Goal: Use online tool/utility: Utilize a website feature to perform a specific function

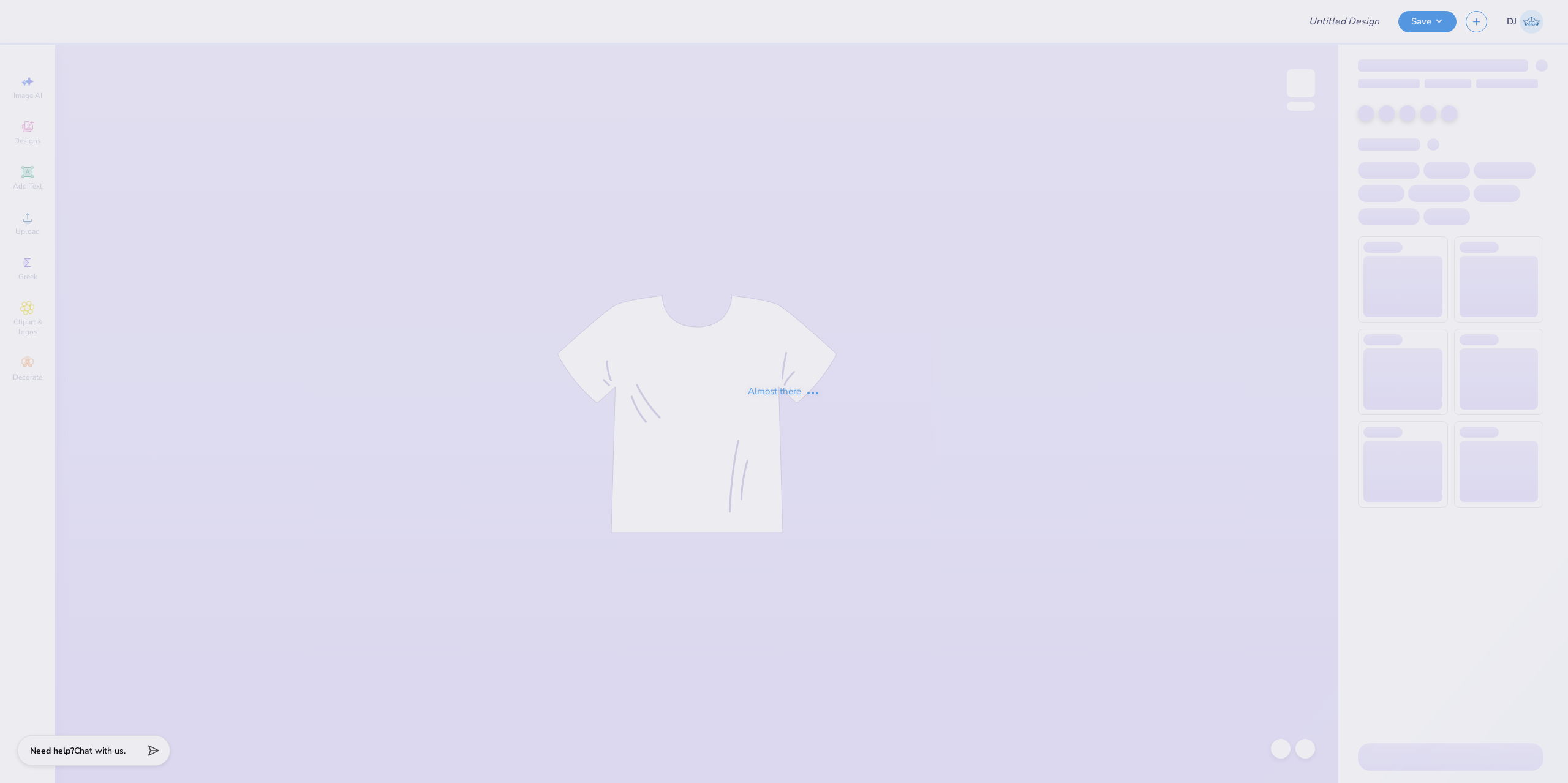
type input "1"
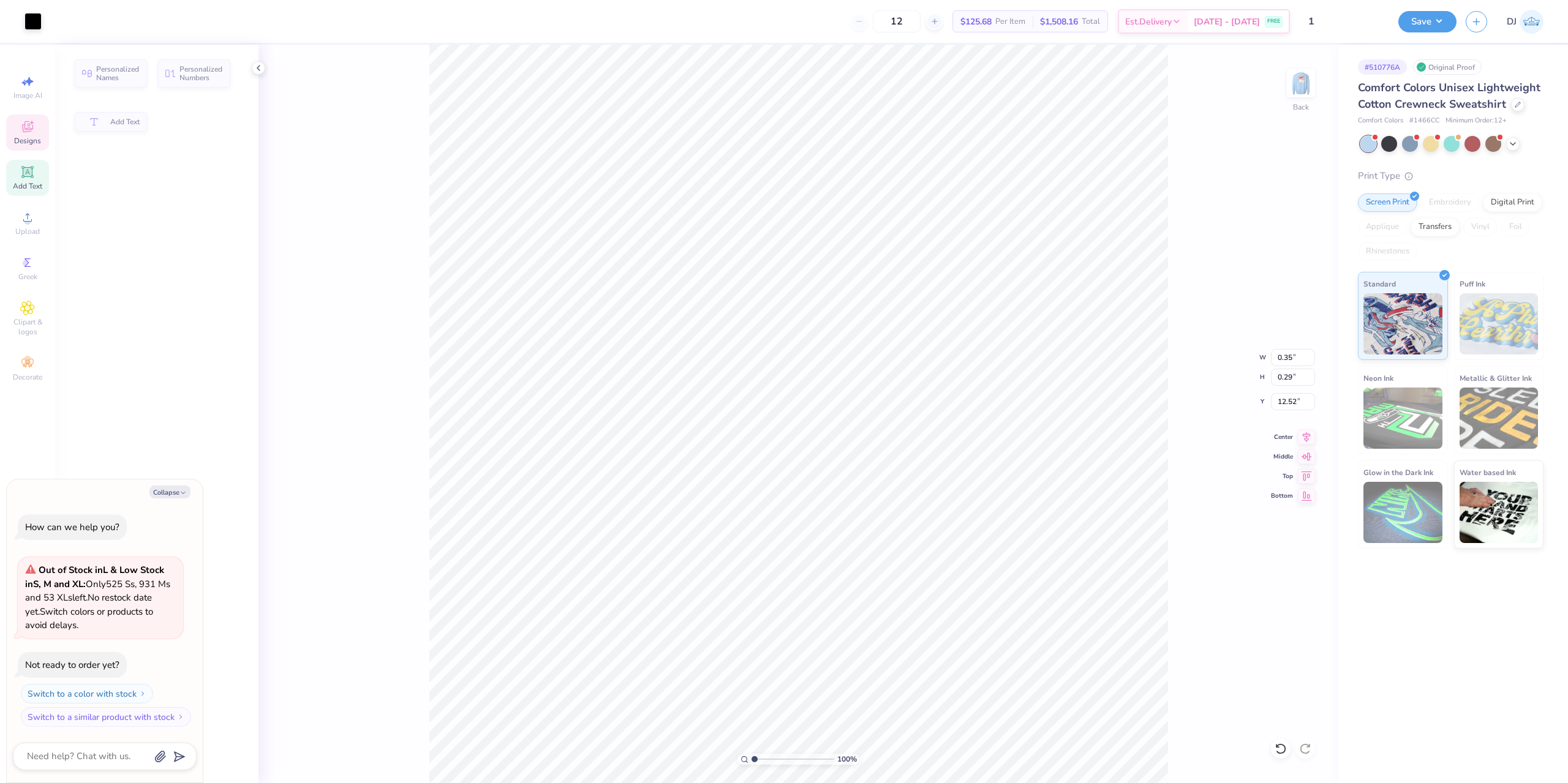
type textarea "x"
type input "0.35"
type input "0.29"
type input "12.52"
type textarea "x"
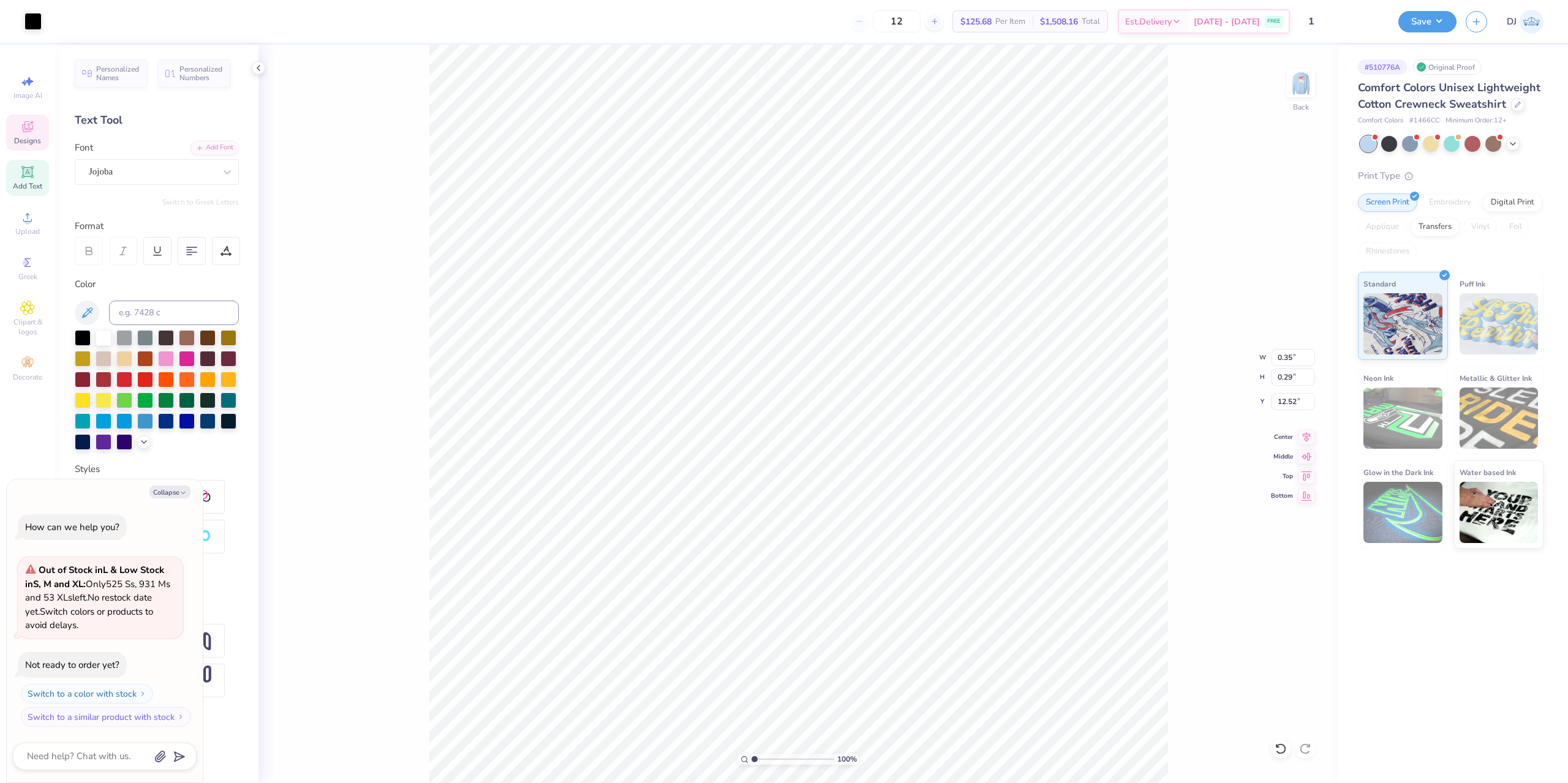
scroll to position [10, 1]
click at [1310, 88] on img at bounding box center [1301, 84] width 49 height 49
click at [1310, 90] on img at bounding box center [1301, 84] width 24 height 24
click at [1310, 92] on img at bounding box center [1301, 84] width 24 height 24
type textarea "x"
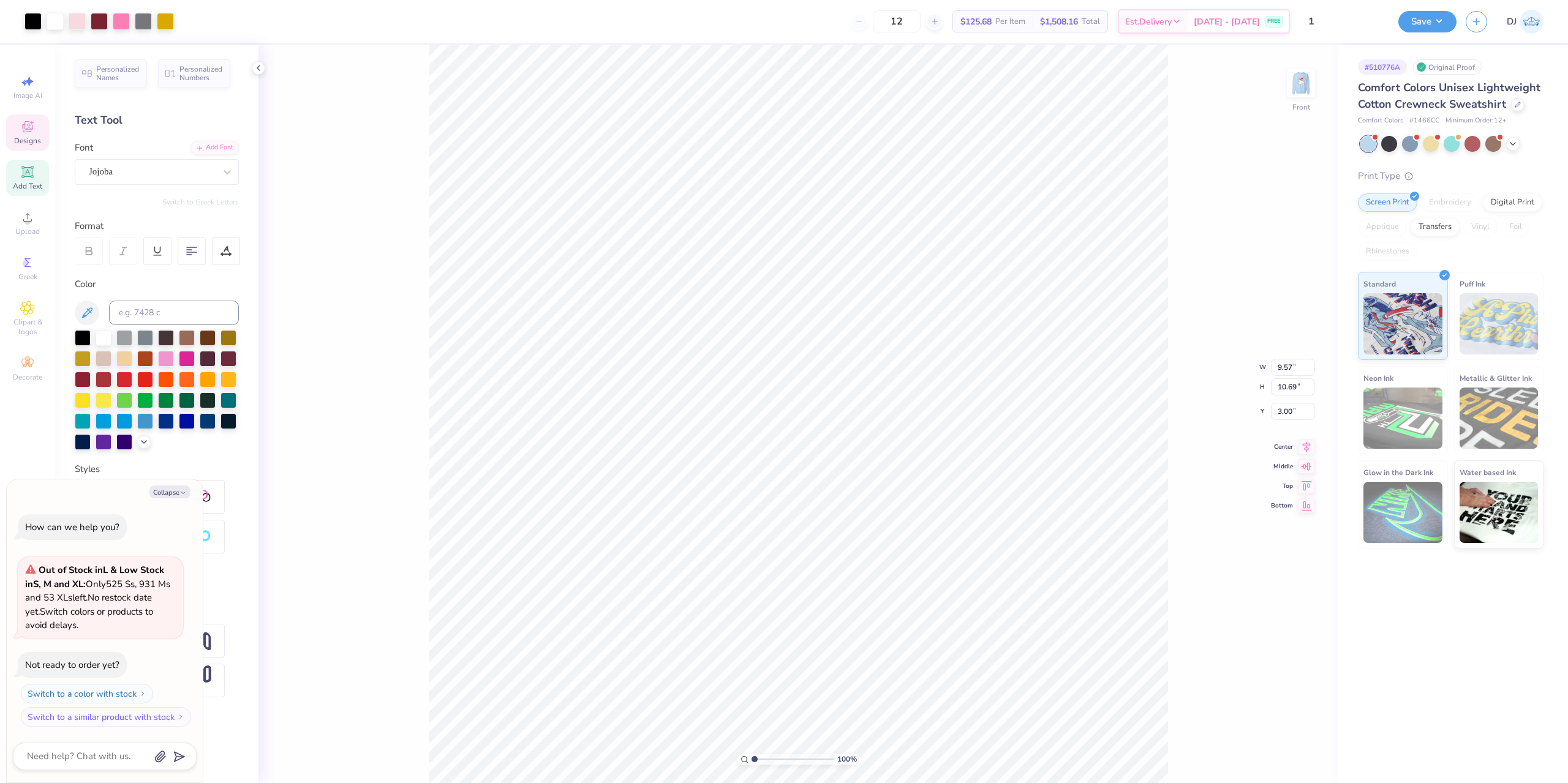
type input "0.33"
type input "0.28"
type input "12.07"
click at [1437, 17] on button "Save" at bounding box center [1427, 20] width 58 height 22
type textarea "x"
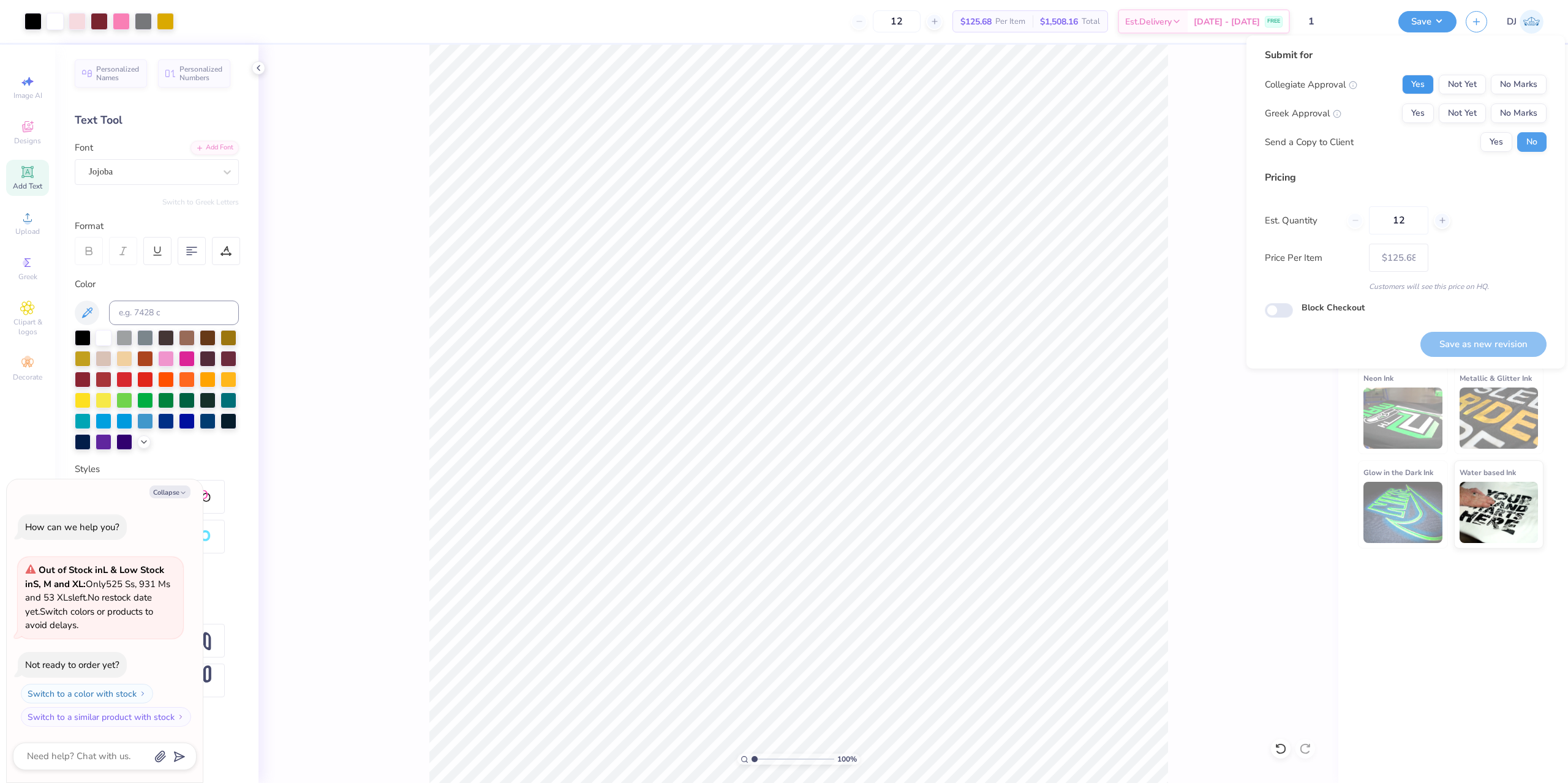
click at [1430, 83] on button "Yes" at bounding box center [1417, 84] width 32 height 20
click at [1424, 106] on button "Yes" at bounding box center [1417, 113] width 32 height 20
click at [1488, 340] on button "Save as new revision" at bounding box center [1483, 345] width 126 height 25
type input "$125.68"
type textarea "x"
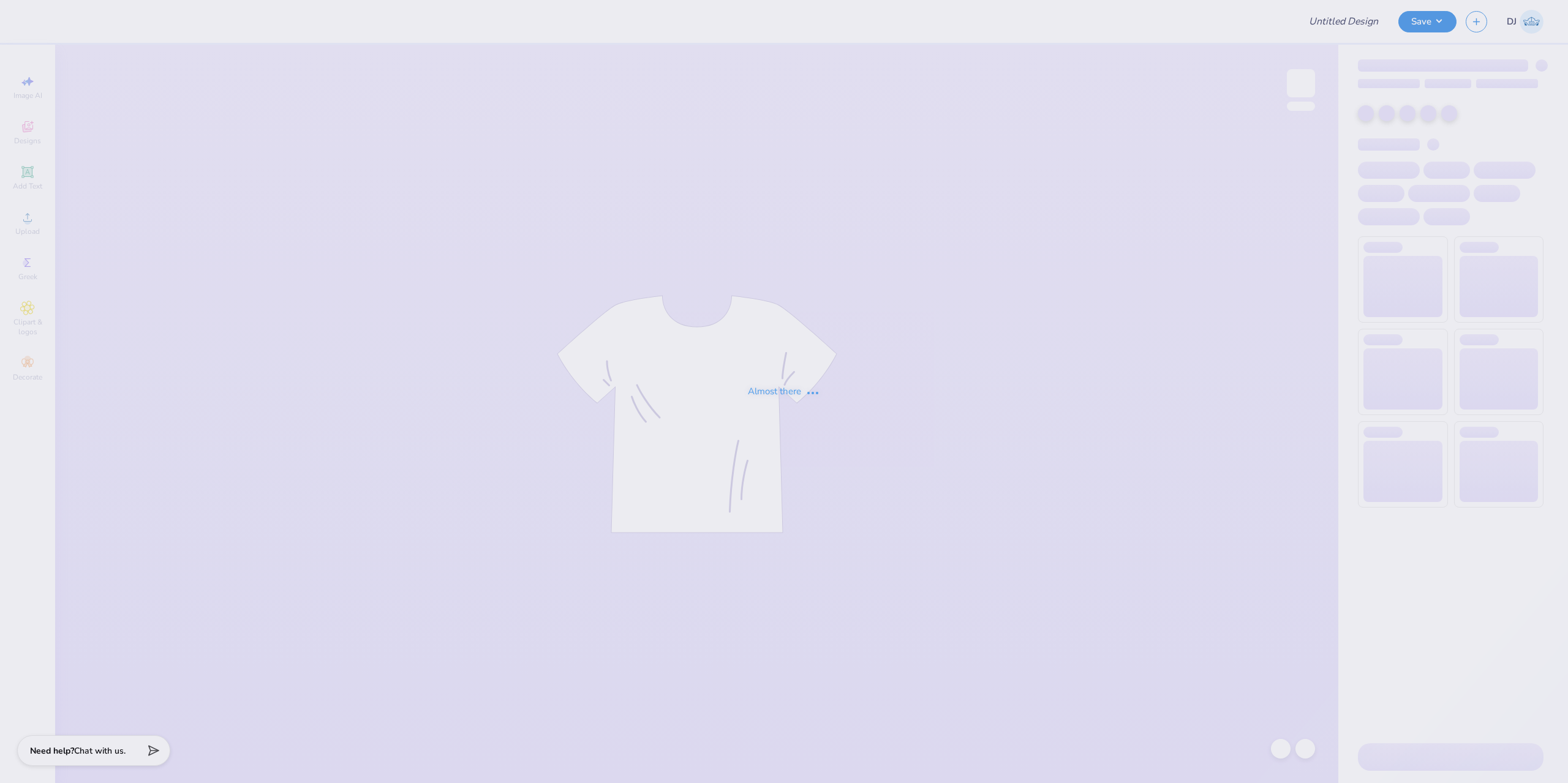
type input "Parents Weekend 2025"
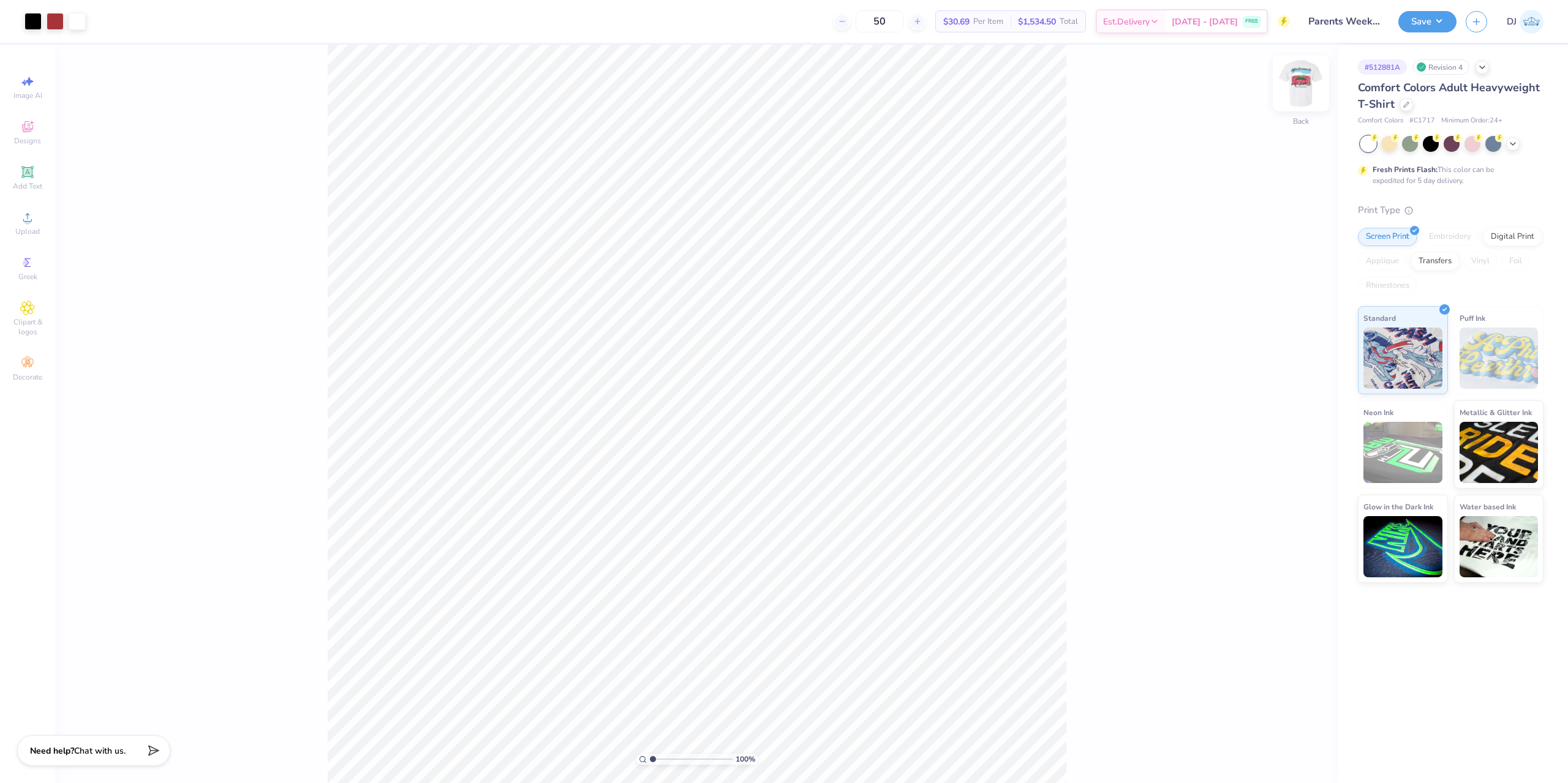
click at [1298, 83] on img at bounding box center [1301, 84] width 49 height 49
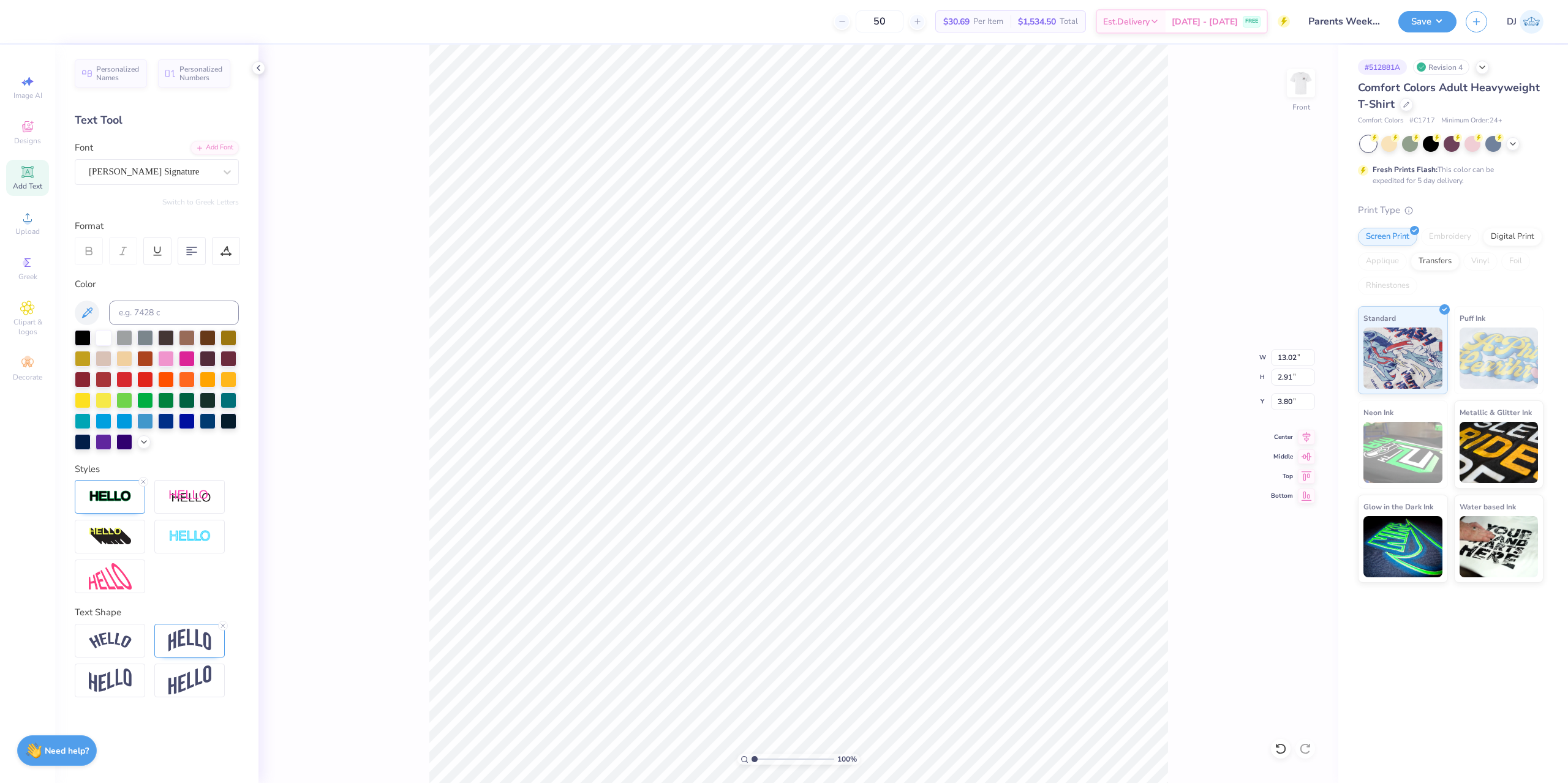
scroll to position [10, 4]
type textarea "Alpha Omicron Pi"
click at [1176, 267] on div "100 % Front W 13.02 13.02 " H 2.91 2.91 " Y 3.80 3.80 " Center Middle Top Bottom" at bounding box center [798, 413] width 1080 height 739
click at [1199, 204] on div "100 % Front W 13.02 13.02 " H 2.91 2.91 " Y 3.80 3.80 " Center Middle Top Bottom" at bounding box center [798, 413] width 1080 height 739
click at [1436, 12] on button "Save" at bounding box center [1427, 20] width 58 height 22
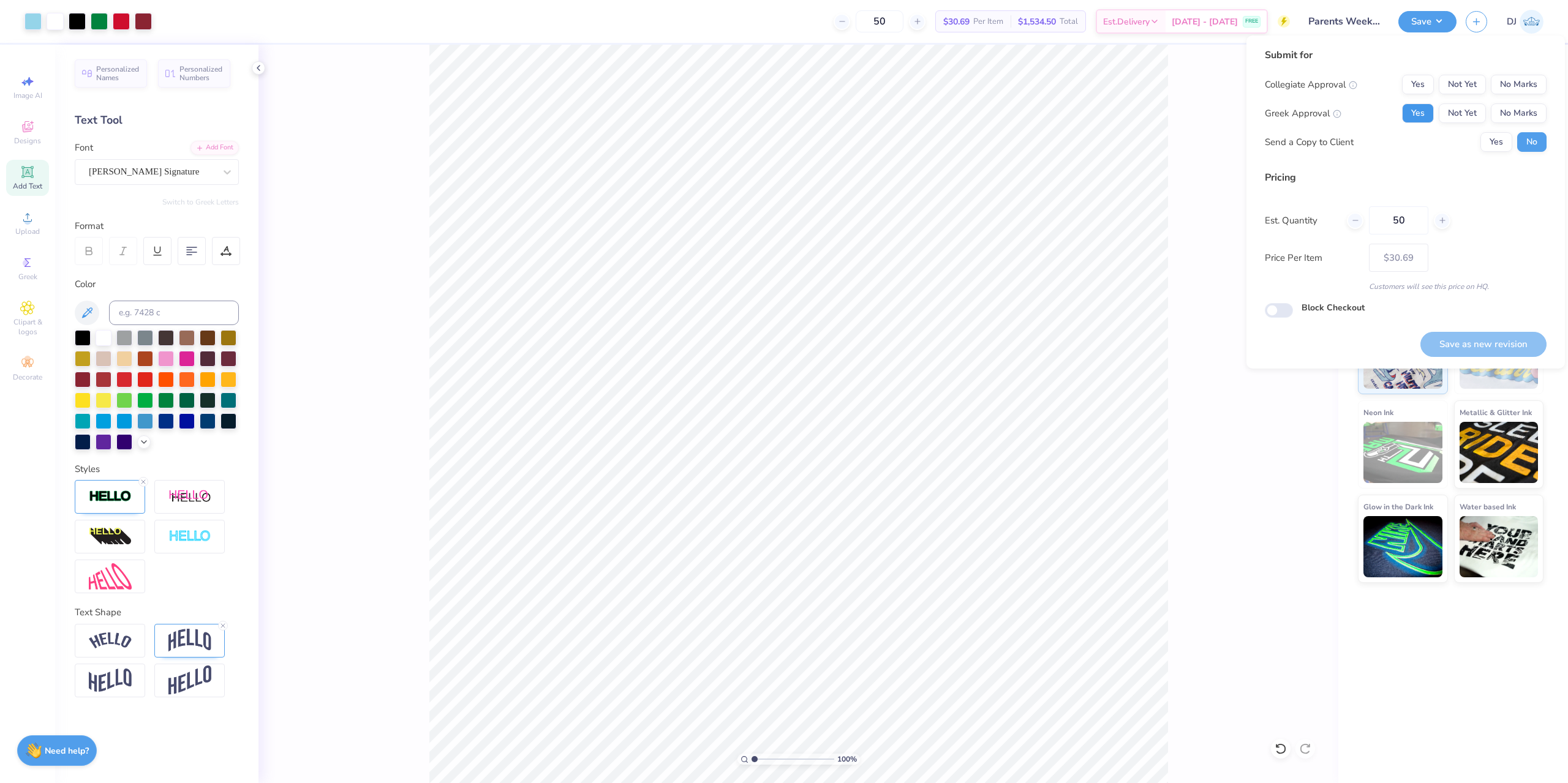
click at [1411, 117] on button "Yes" at bounding box center [1417, 113] width 32 height 20
click at [1527, 83] on button "No Marks" at bounding box center [1518, 84] width 56 height 20
click at [1495, 345] on button "Save as new revision" at bounding box center [1483, 345] width 126 height 25
type input "$30.69"
